Goal: Transaction & Acquisition: Purchase product/service

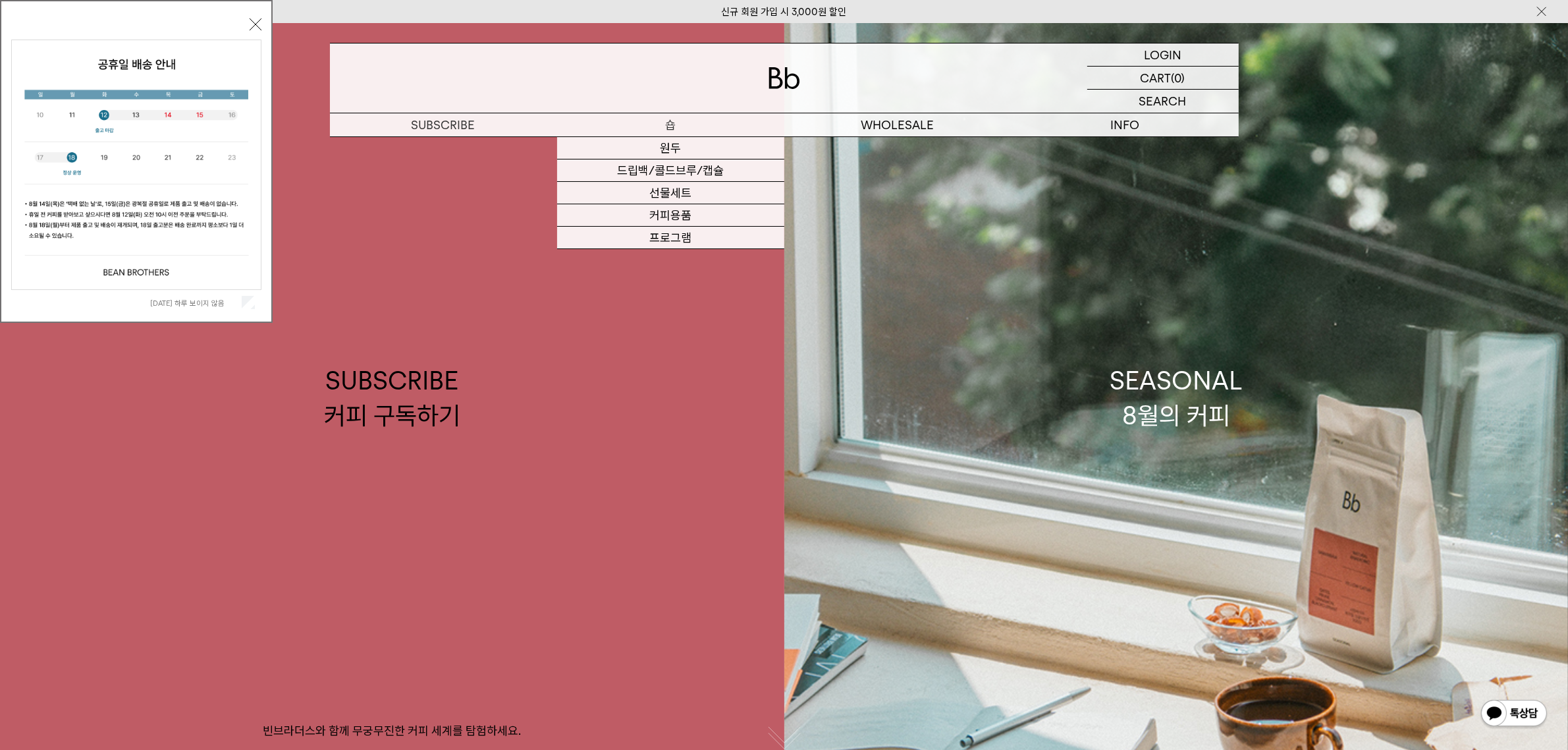
click at [657, 145] on link "원두" at bounding box center [670, 148] width 227 height 23
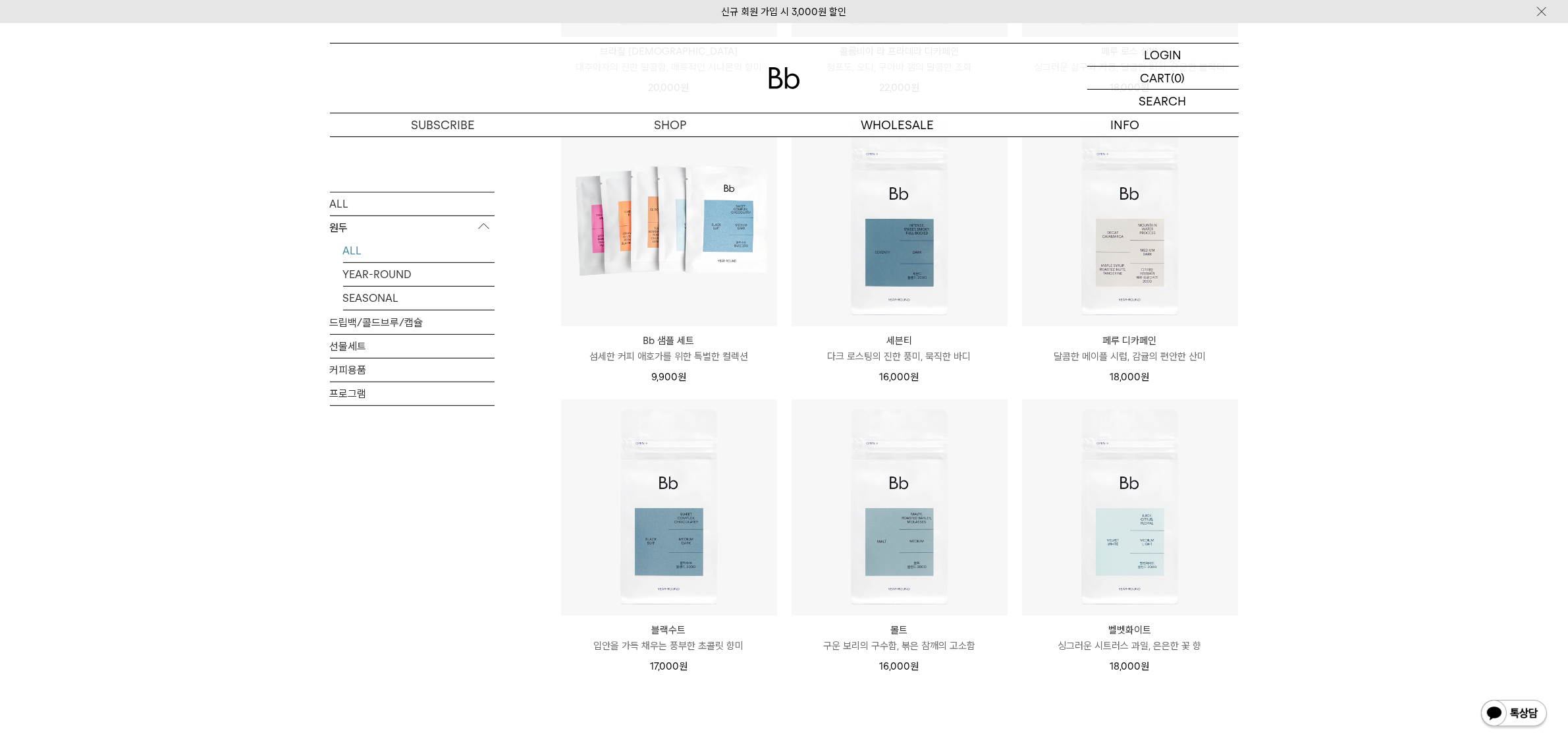
scroll to position [741, 0]
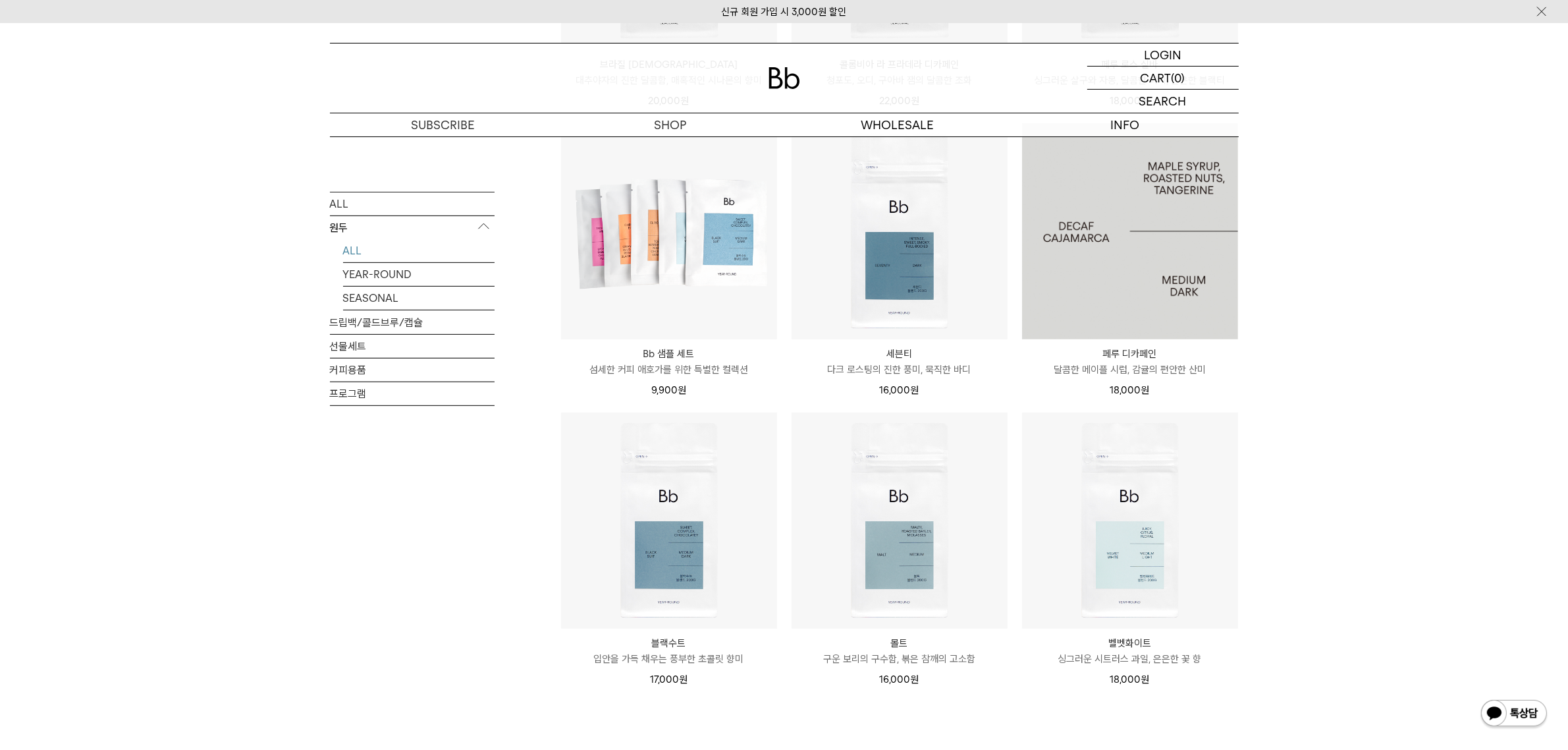
click at [1149, 287] on img at bounding box center [1130, 231] width 216 height 216
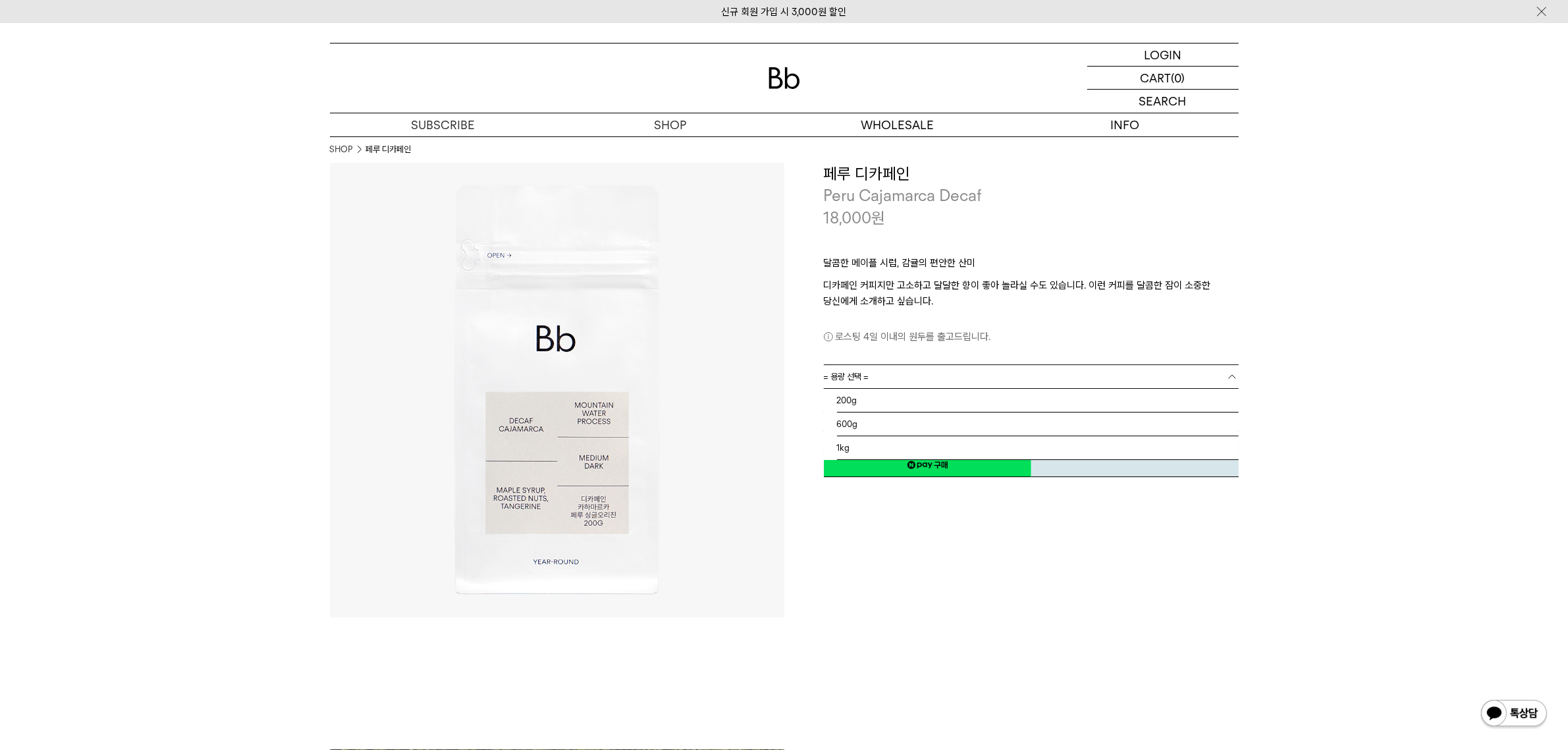
click at [891, 373] on link "= 용량 선택 =" at bounding box center [1030, 376] width 415 height 23
click at [867, 448] on li "1kg" at bounding box center [1038, 448] width 401 height 23
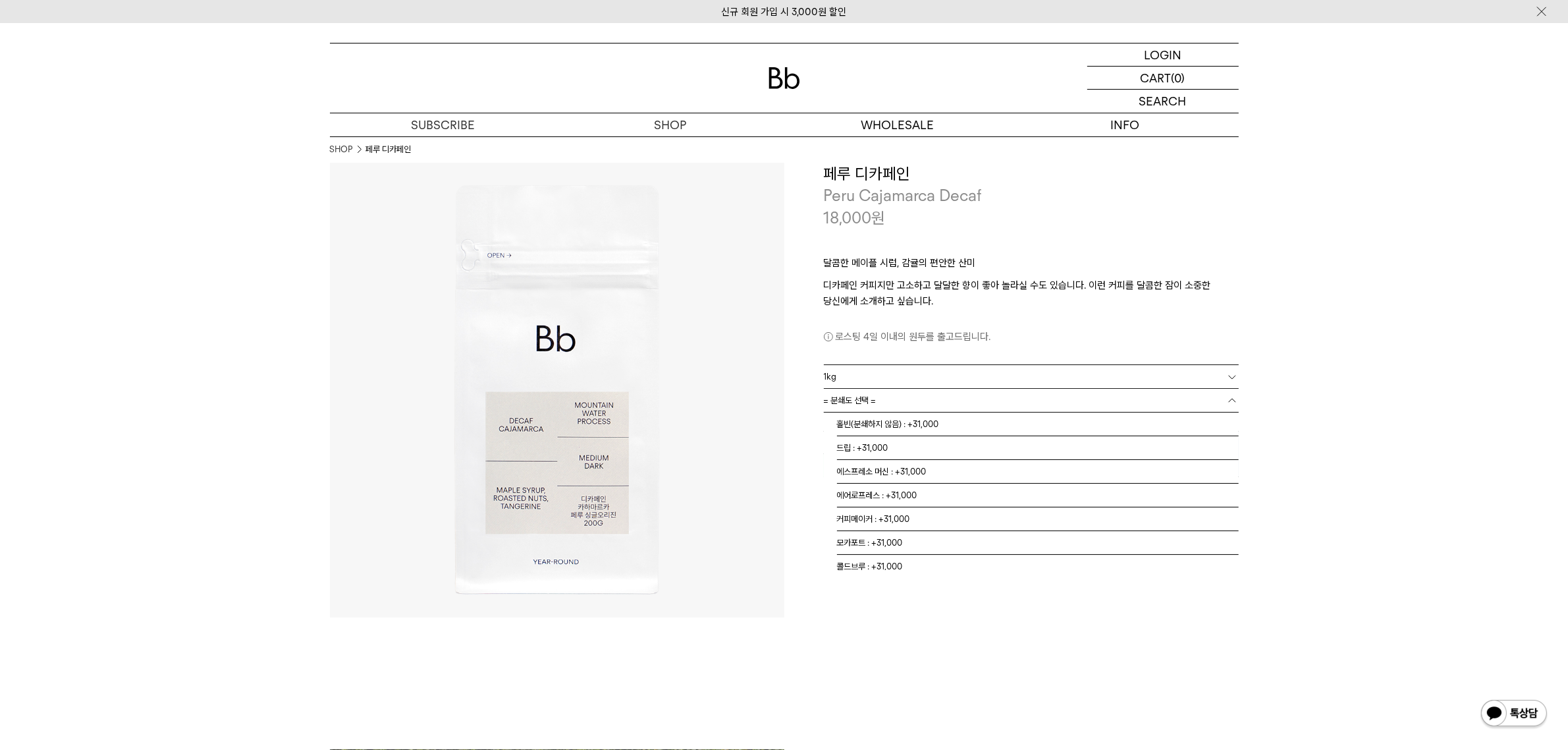
click at [933, 393] on link "= 분쇄도 선택 =" at bounding box center [1030, 400] width 415 height 23
click at [921, 429] on li "홀빈(분쇄하지 않음) : +31,000" at bounding box center [1038, 424] width 401 height 23
